Goal: Find specific page/section: Find specific page/section

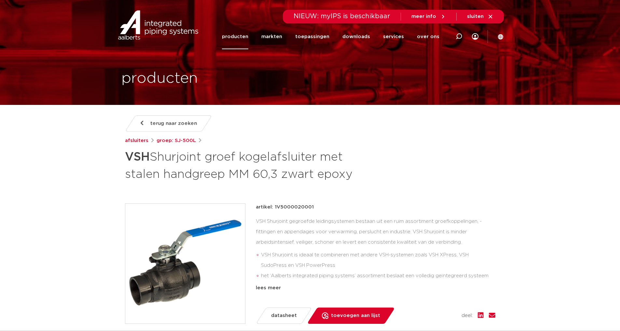
click at [167, 125] on span "terug naar zoeken" at bounding box center [173, 123] width 47 height 10
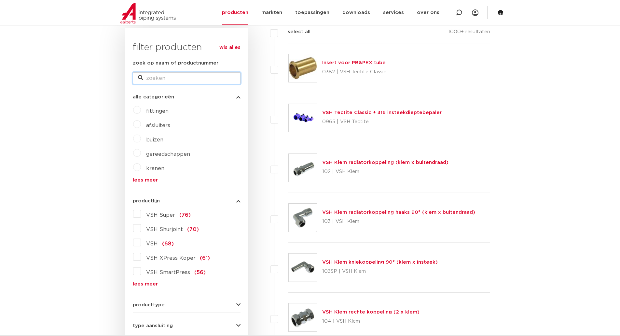
click at [177, 83] on input "zoek op naam of productnummer" at bounding box center [187, 78] width 108 height 12
paste input "1S7232010003"
type input "1S7232010003"
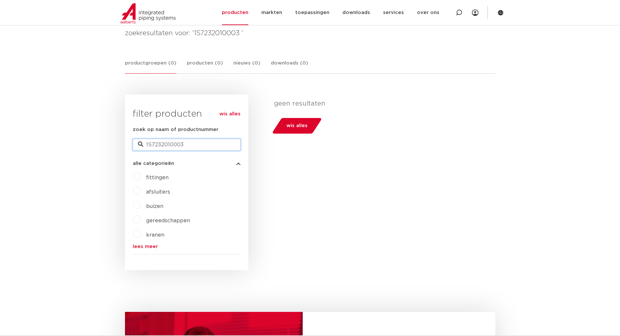
drag, startPoint x: 203, startPoint y: 147, endPoint x: 106, endPoint y: 141, distance: 97.9
click at [104, 152] on body "Zoeken NIEUW: myIPS is beschikbaar meer info sluiten producten markten toepassi…" at bounding box center [310, 275] width 620 height 747
type input "SS-723"
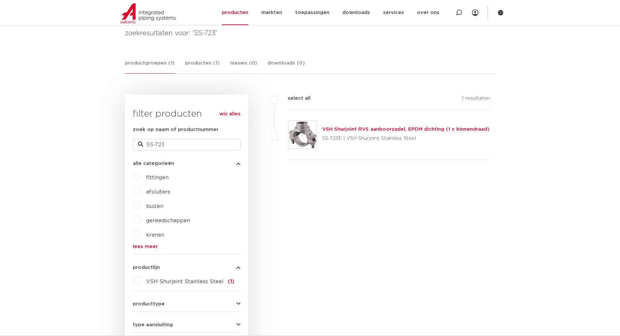
click at [359, 130] on link "VSH Shurjoint RVS aanboorzadel, EPDM dichting (1 x binnendraad)" at bounding box center [405, 129] width 167 height 5
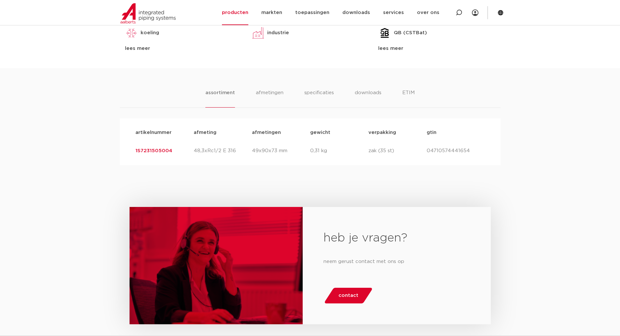
scroll to position [391, 0]
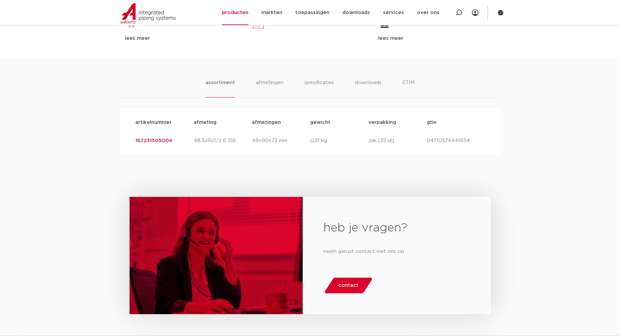
click at [85, 109] on div "assortiment afmetingen specificaties downloads ETIM assortiment afmetingen spec…" at bounding box center [310, 106] width 620 height 97
